Goal: Task Accomplishment & Management: Complete application form

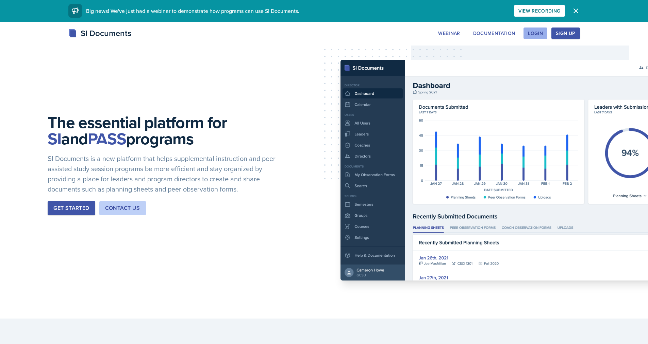
click at [543, 36] on button "Login" at bounding box center [535, 34] width 24 height 12
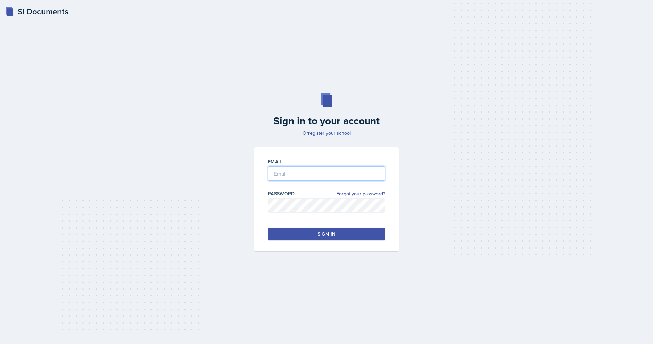
click at [294, 172] on input "email" at bounding box center [326, 174] width 117 height 14
type input "[EMAIL_ADDRESS][DOMAIN_NAME]"
click at [305, 231] on button "Sign in" at bounding box center [326, 234] width 117 height 13
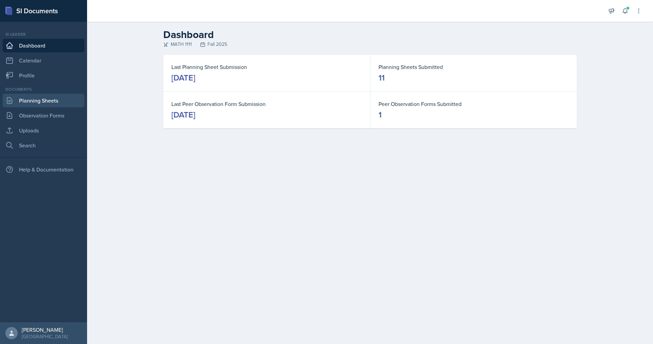
click at [59, 100] on link "Planning Sheets" at bounding box center [44, 101] width 82 height 14
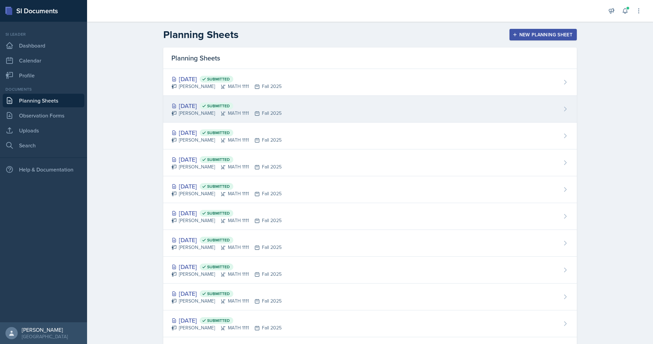
click at [235, 114] on div "[PERSON_NAME] MATH 1111 Fall 2025" at bounding box center [226, 113] width 110 height 7
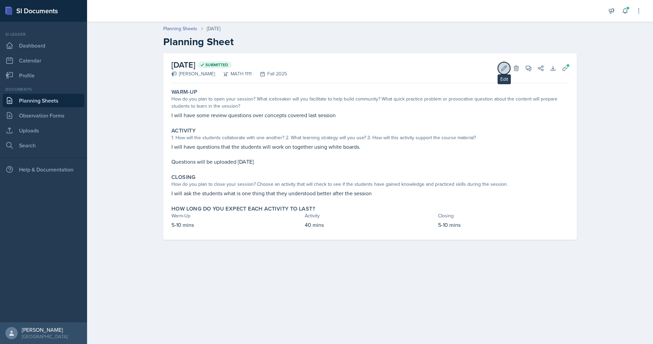
click at [502, 69] on icon at bounding box center [504, 68] width 5 height 5
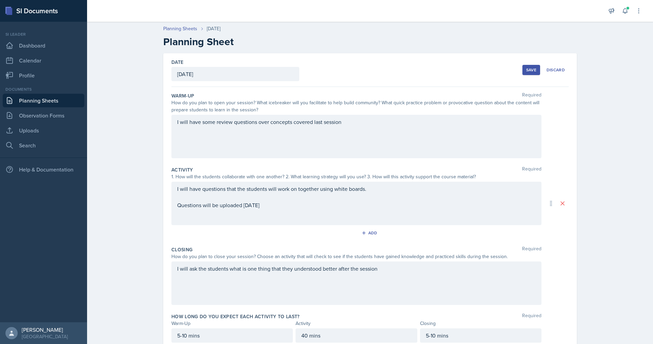
click at [283, 209] on div "I will have questions that the students will work on together using white board…" at bounding box center [356, 197] width 358 height 24
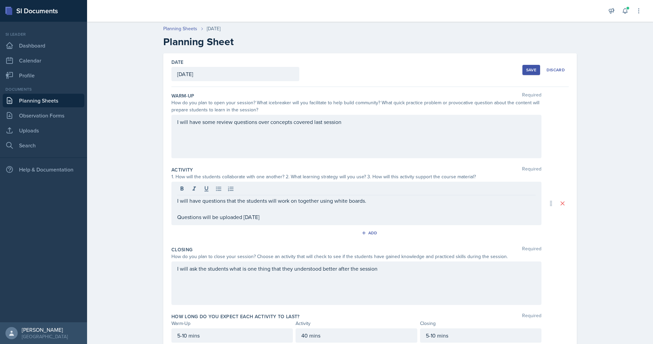
click at [222, 129] on div "I will have some review questions over concepts covered last session" at bounding box center [356, 137] width 370 height 44
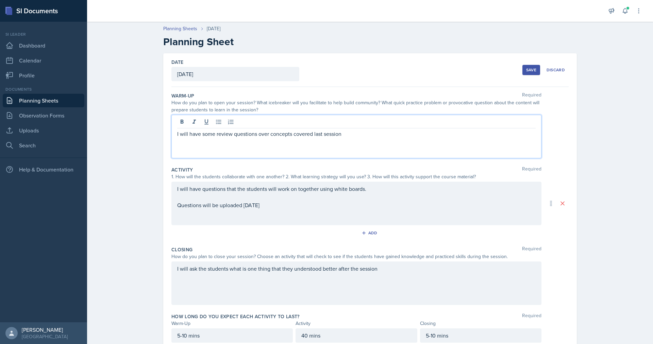
click at [360, 136] on p "I will have some review questions over concepts covered last session" at bounding box center [356, 134] width 358 height 8
drag, startPoint x: 341, startPoint y: 136, endPoint x: 200, endPoint y: 153, distance: 142.6
click at [200, 153] on div "I will have some review questions over concepts covered last session" at bounding box center [356, 137] width 370 height 44
click at [371, 191] on div "I will have questions that the students will work on together using white board…" at bounding box center [356, 204] width 370 height 44
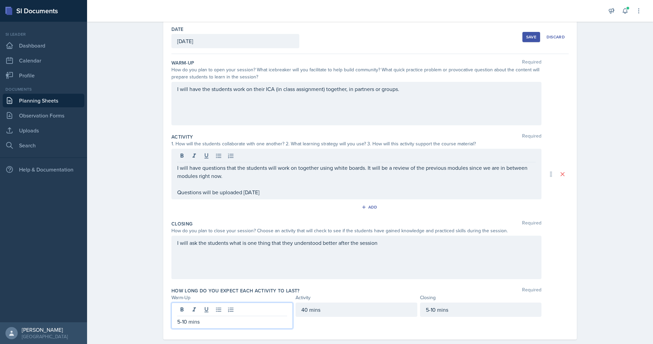
scroll to position [38, 0]
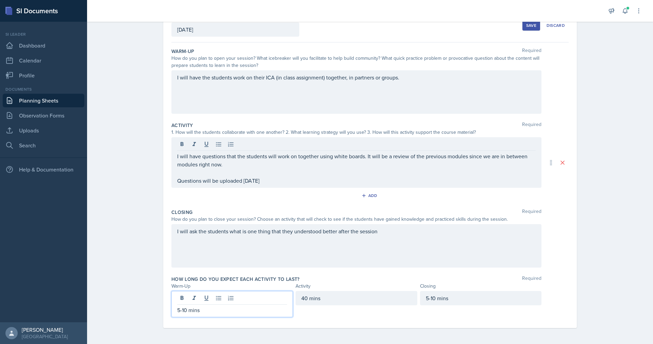
click at [184, 310] on p "5-10 mins" at bounding box center [232, 310] width 110 height 8
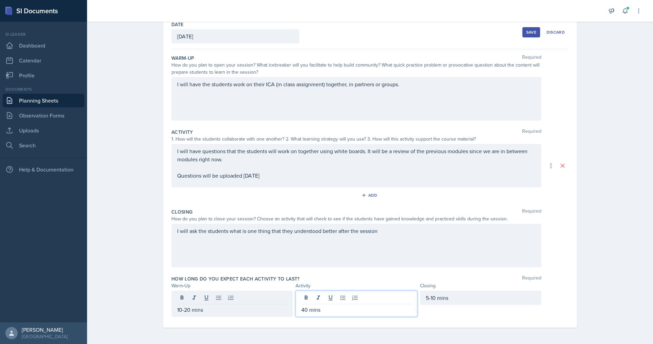
click at [302, 296] on div "40 mins" at bounding box center [356, 304] width 121 height 26
drag, startPoint x: 459, startPoint y: 314, endPoint x: 339, endPoint y: 311, distance: 119.7
click at [457, 313] on div "5-10 mins" at bounding box center [480, 304] width 121 height 26
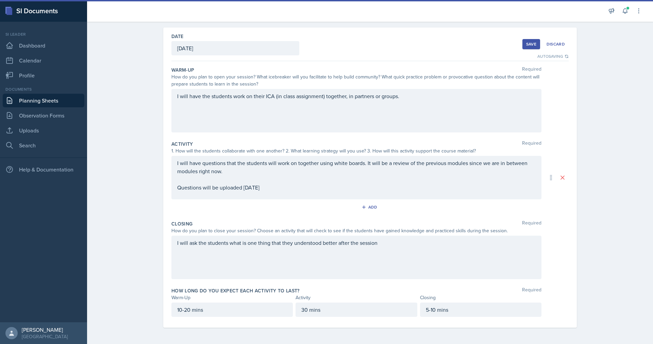
click at [531, 44] on div "Save" at bounding box center [531, 43] width 10 height 5
click at [526, 43] on div "Save" at bounding box center [531, 43] width 10 height 5
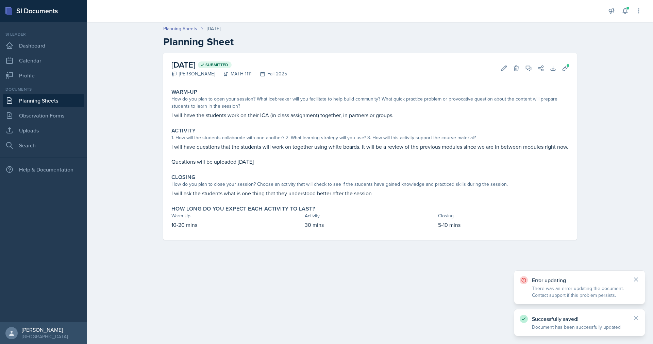
scroll to position [0, 0]
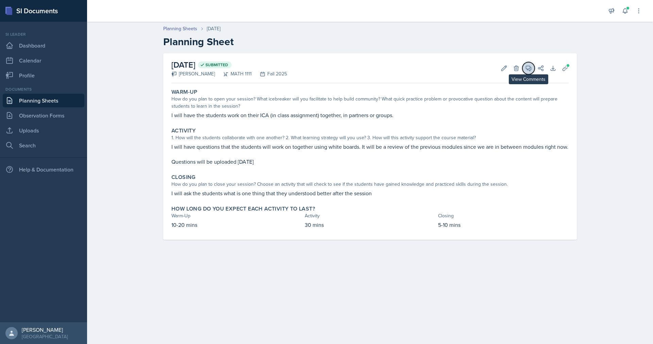
click at [530, 66] on span at bounding box center [530, 65] width 3 height 3
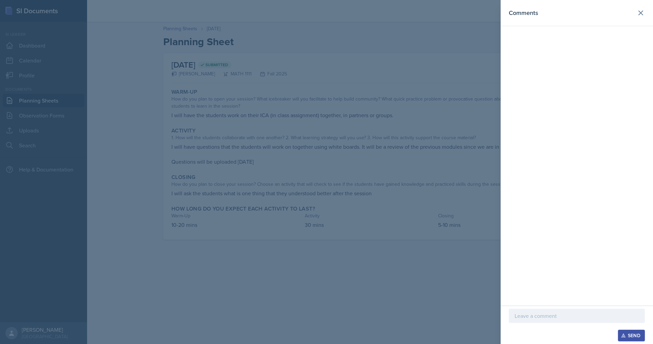
click at [550, 315] on p at bounding box center [577, 316] width 124 height 8
click at [636, 340] on button "Send" at bounding box center [631, 336] width 27 height 12
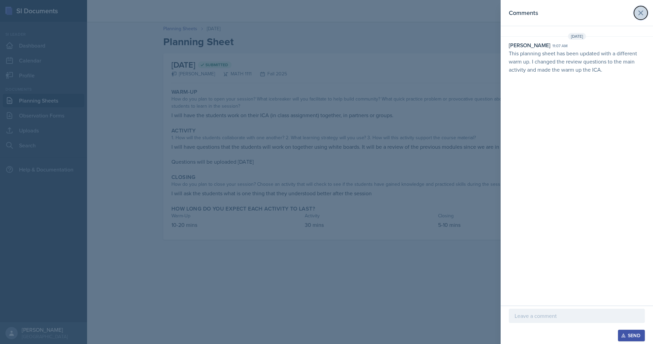
click at [638, 15] on icon at bounding box center [641, 13] width 8 height 8
